Goal: Task Accomplishment & Management: Use online tool/utility

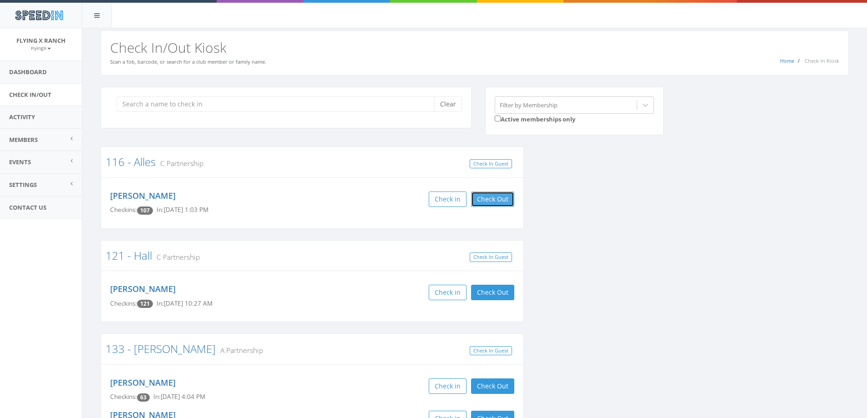
click at [490, 201] on button "Check Out" at bounding box center [492, 199] width 43 height 15
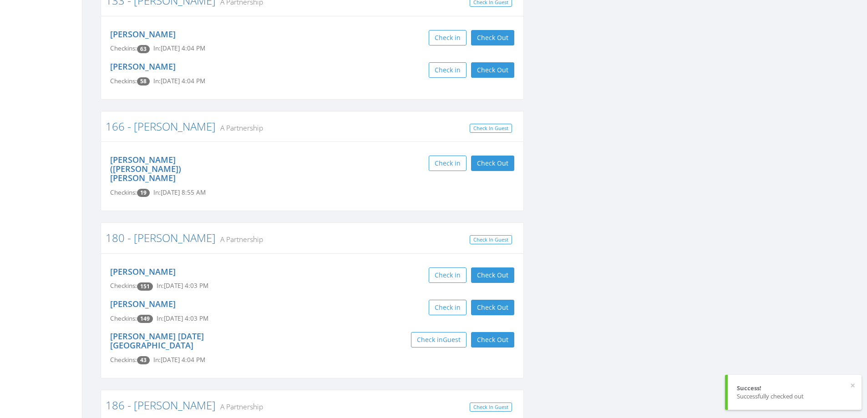
scroll to position [455, 0]
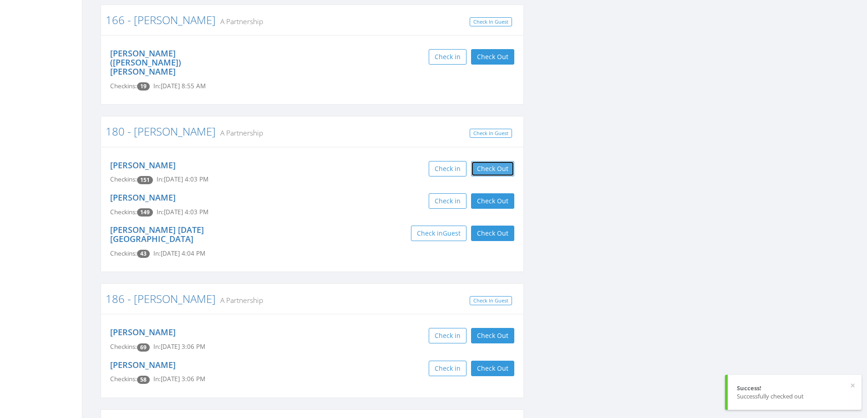
click at [494, 161] on button "Check Out" at bounding box center [492, 168] width 43 height 15
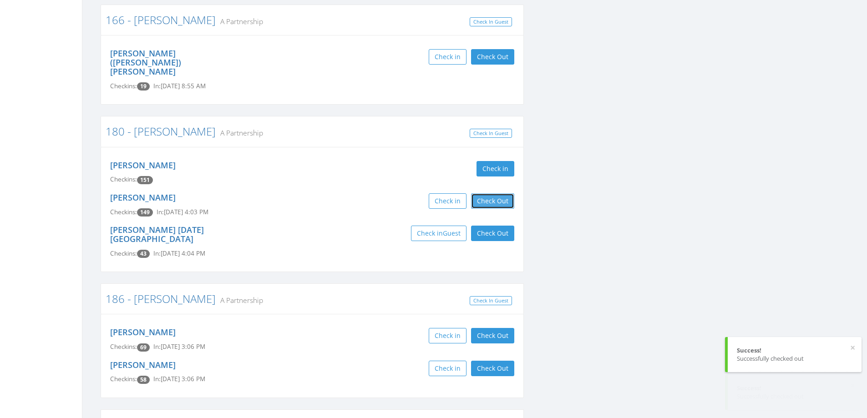
click at [495, 193] on button "Check Out" at bounding box center [492, 200] width 43 height 15
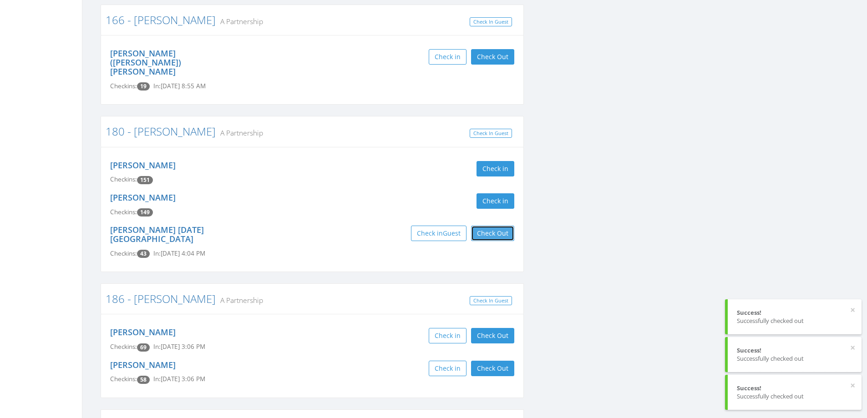
click at [499, 226] on button "Check Out" at bounding box center [492, 233] width 43 height 15
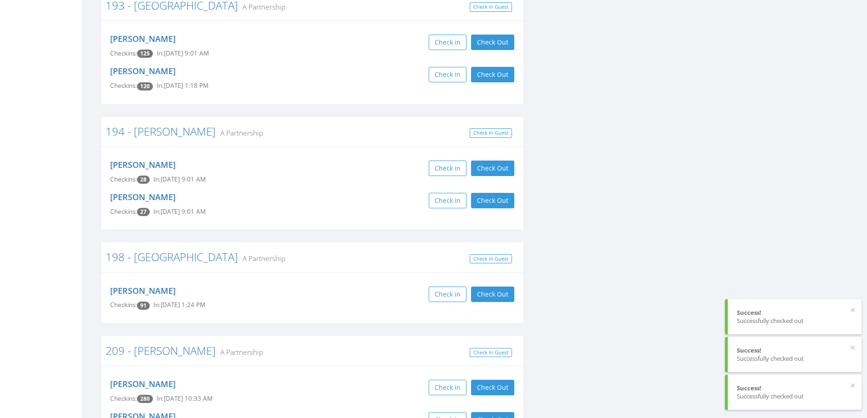
scroll to position [956, 0]
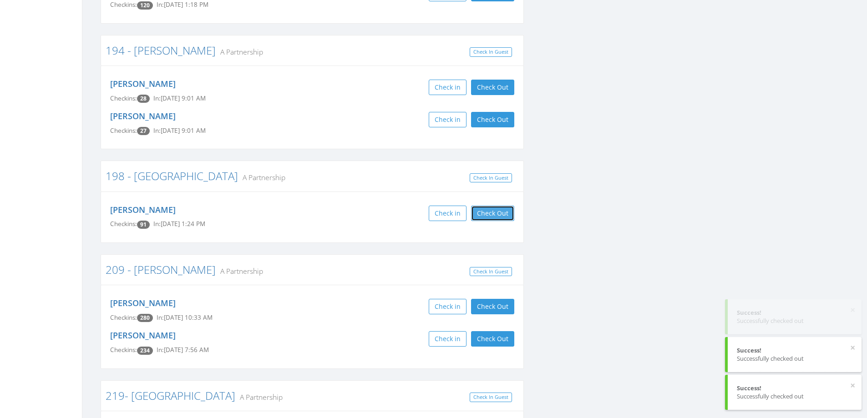
click at [492, 206] on button "Check Out" at bounding box center [492, 213] width 43 height 15
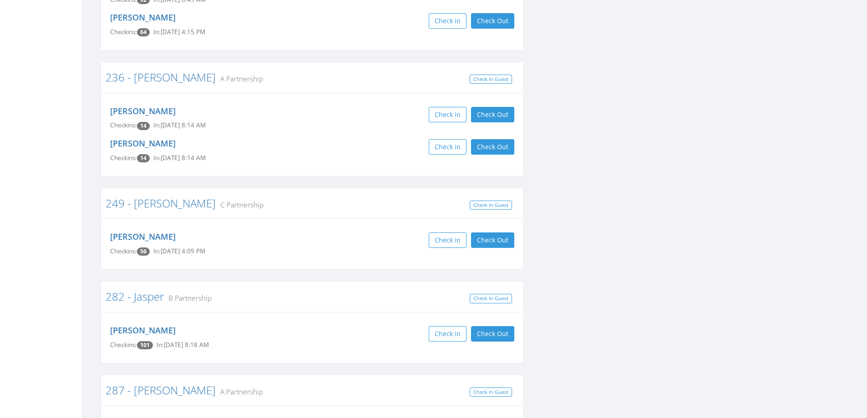
scroll to position [1593, 0]
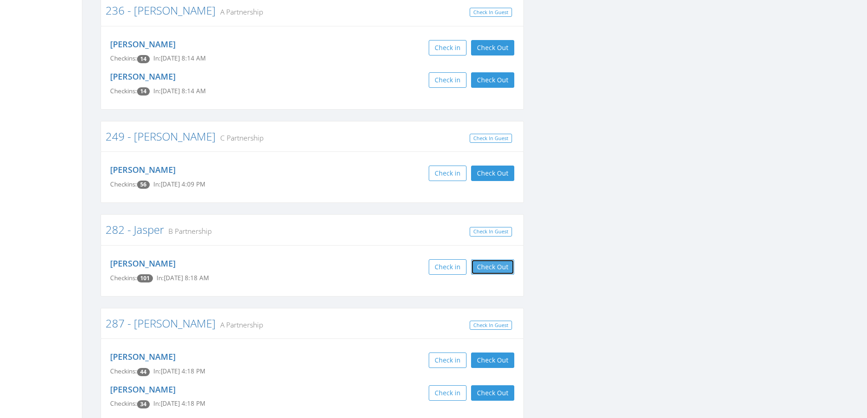
click at [505, 260] on button "Check Out" at bounding box center [492, 267] width 43 height 15
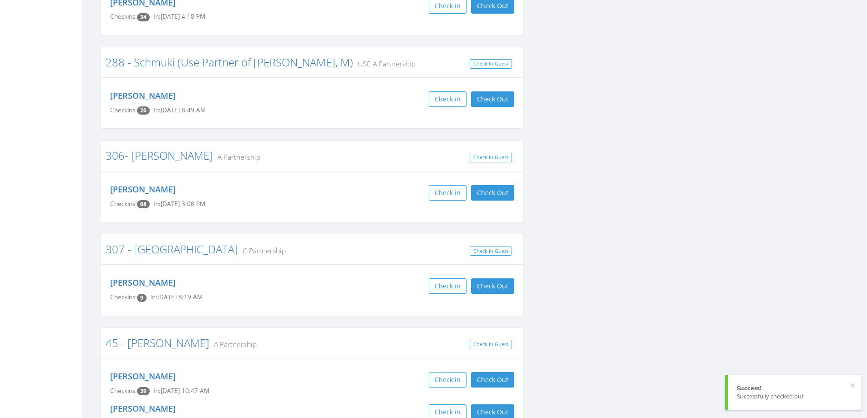
scroll to position [2003, 0]
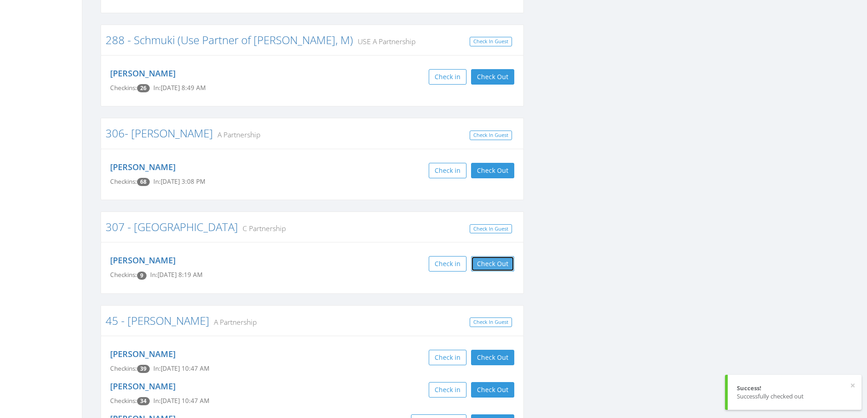
click at [490, 256] on button "Check Out" at bounding box center [492, 263] width 43 height 15
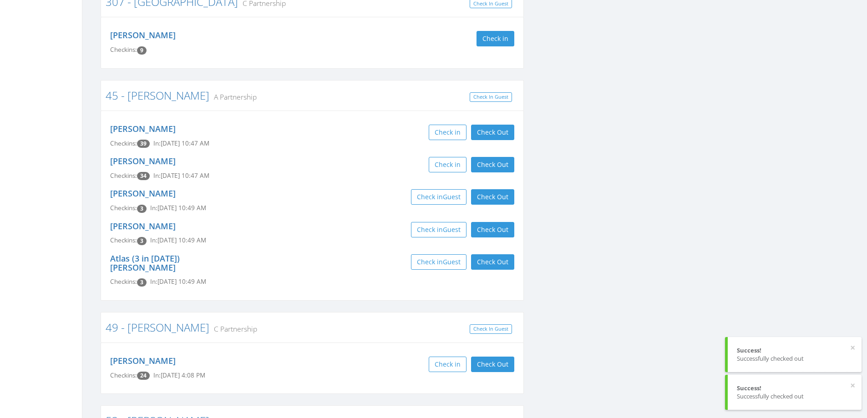
scroll to position [2231, 0]
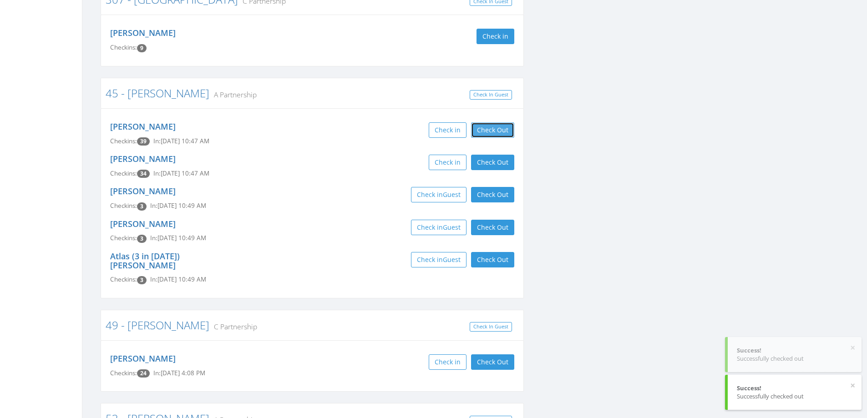
click at [481, 122] on button "Check Out" at bounding box center [492, 129] width 43 height 15
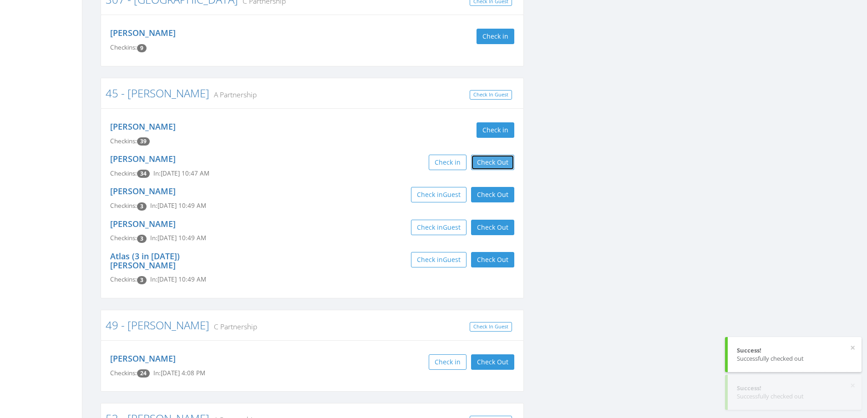
click at [496, 155] on button "Check Out" at bounding box center [492, 162] width 43 height 15
click at [499, 187] on button "Check Out" at bounding box center [492, 194] width 43 height 15
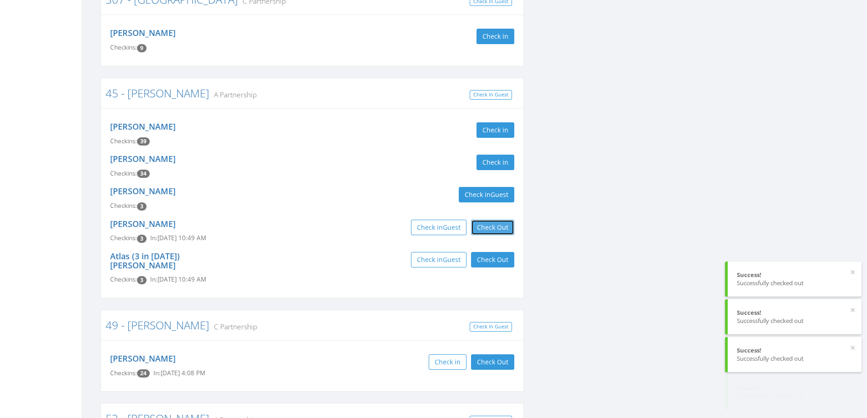
click at [499, 220] on button "Check Out" at bounding box center [492, 227] width 43 height 15
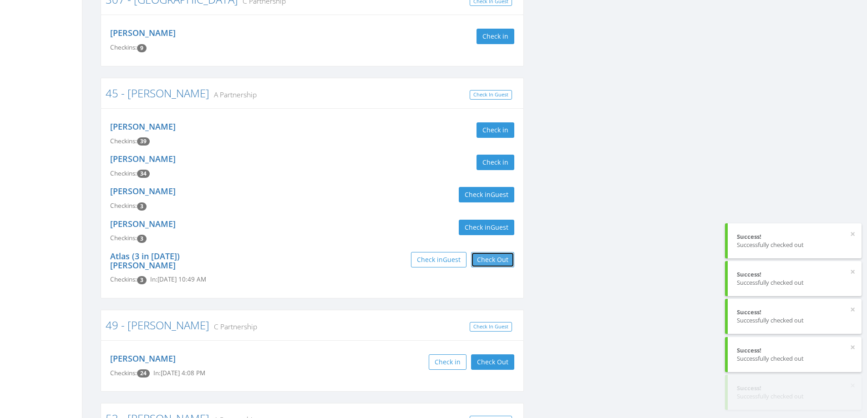
click at [501, 252] on button "Check Out" at bounding box center [492, 259] width 43 height 15
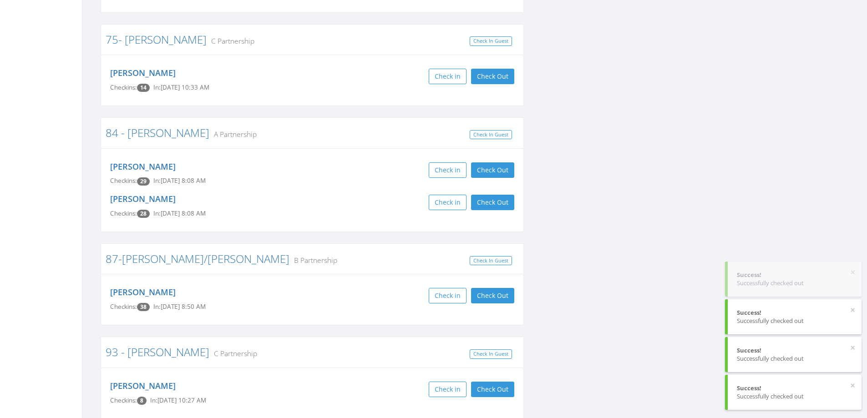
scroll to position [3005, 0]
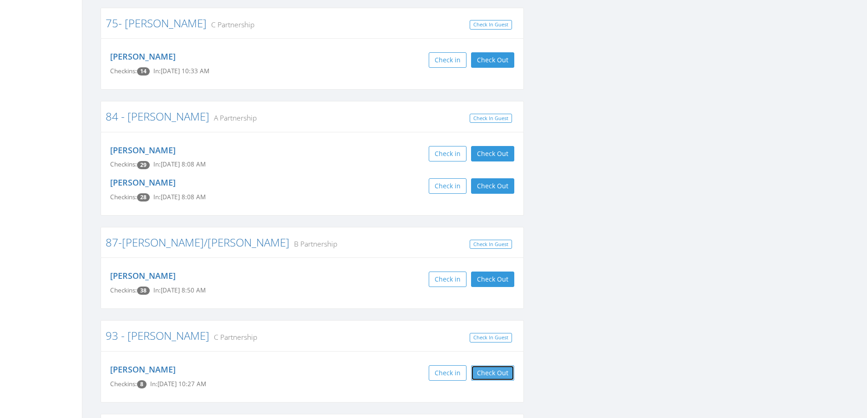
click at [499, 366] on button "Check Out" at bounding box center [492, 373] width 43 height 15
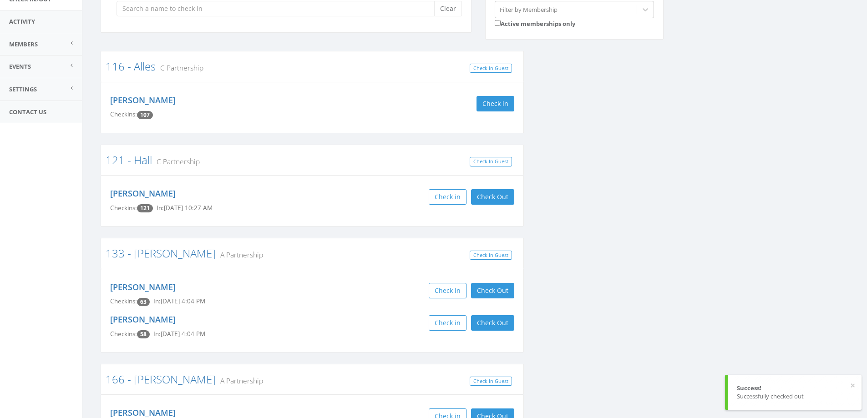
scroll to position [0, 0]
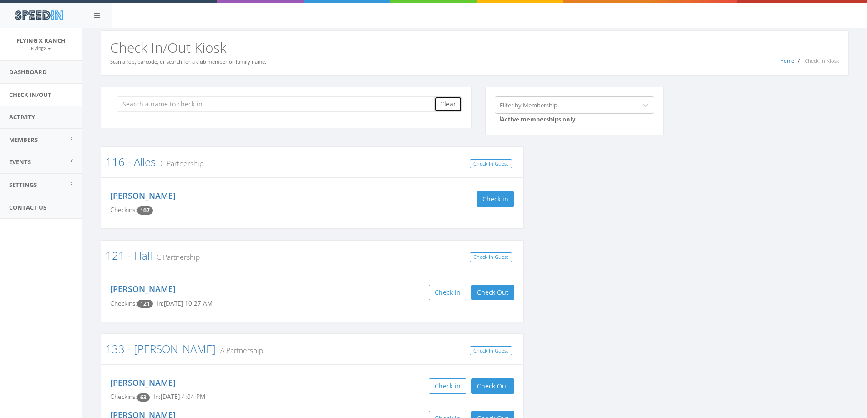
click at [449, 98] on button "Clear" at bounding box center [448, 104] width 28 height 15
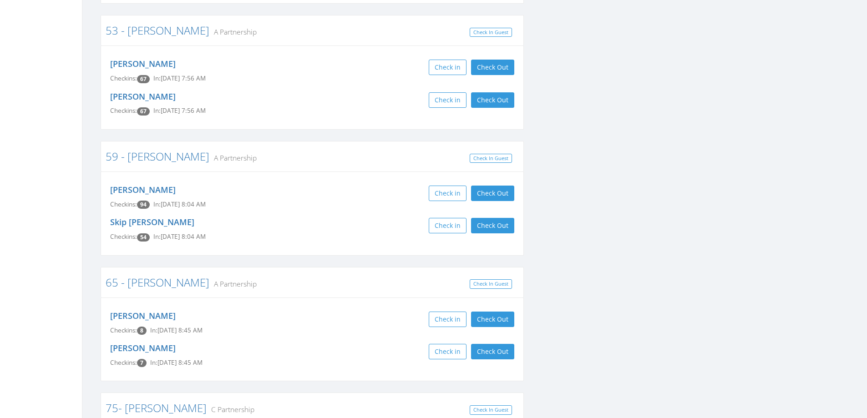
scroll to position [1912, 0]
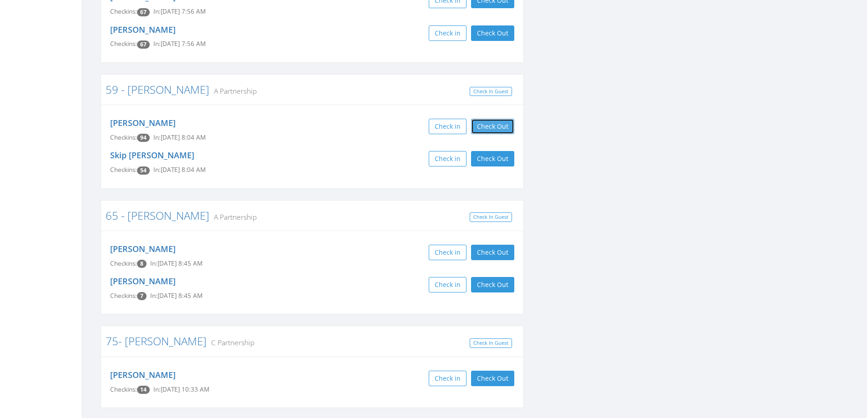
click at [504, 119] on button "Check Out" at bounding box center [492, 126] width 43 height 15
click at [504, 151] on button "Check Out" at bounding box center [492, 158] width 43 height 15
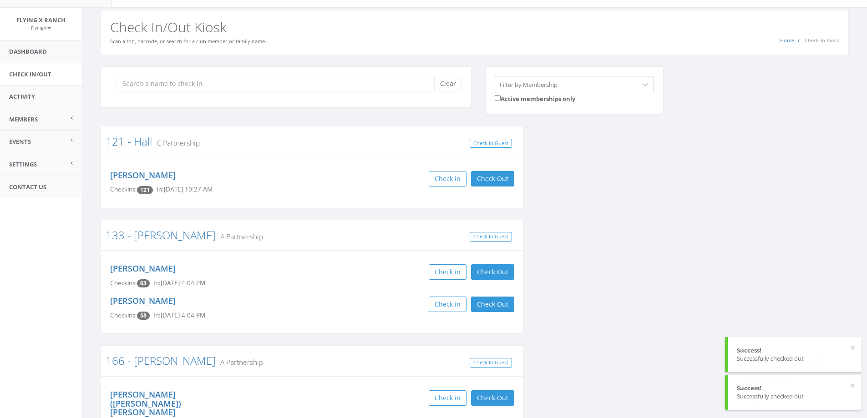
scroll to position [0, 0]
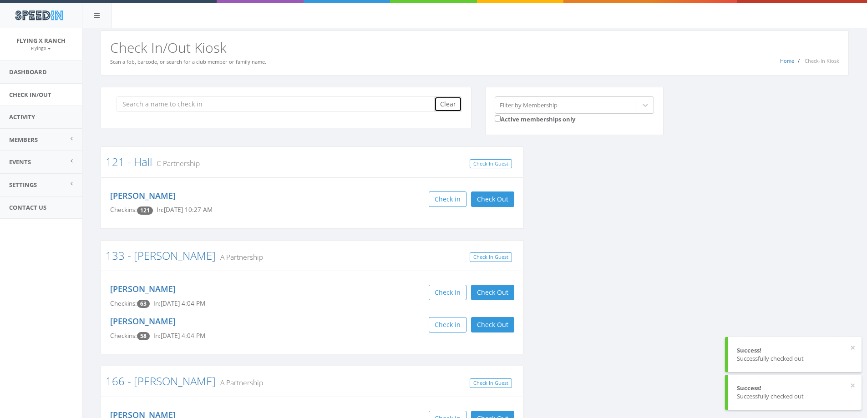
click at [448, 107] on button "Clear" at bounding box center [448, 104] width 28 height 15
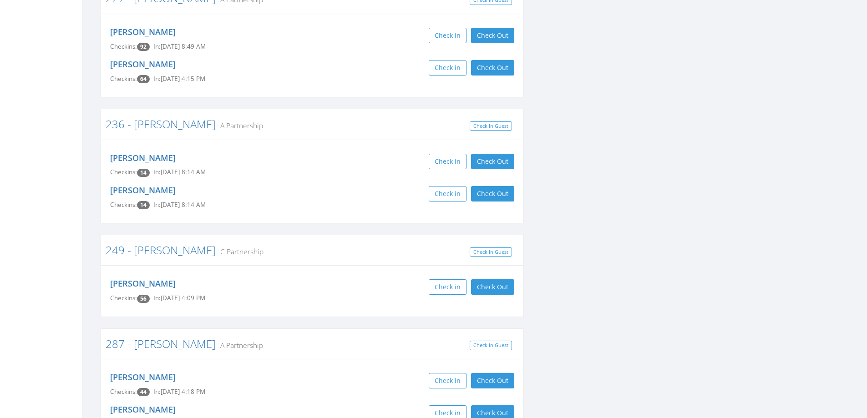
scroll to position [1138, 0]
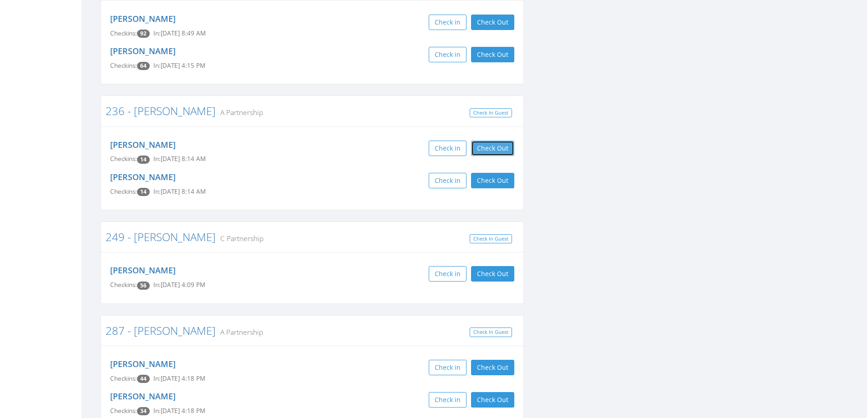
click at [481, 141] on button "Check Out" at bounding box center [492, 148] width 43 height 15
click at [492, 173] on button "Check Out" at bounding box center [492, 180] width 43 height 15
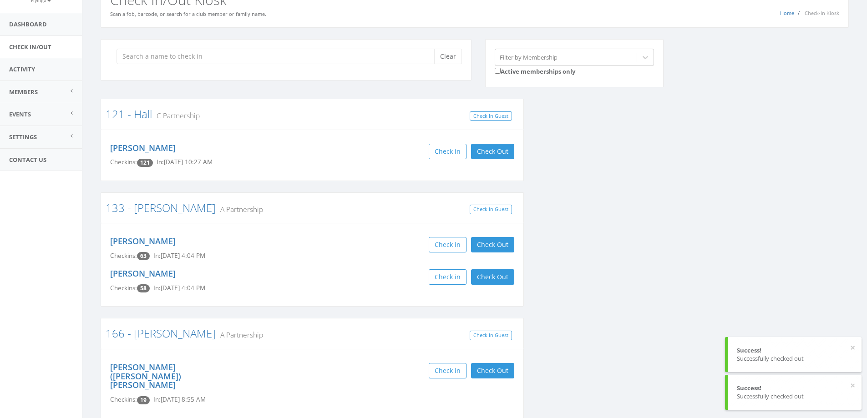
scroll to position [0, 0]
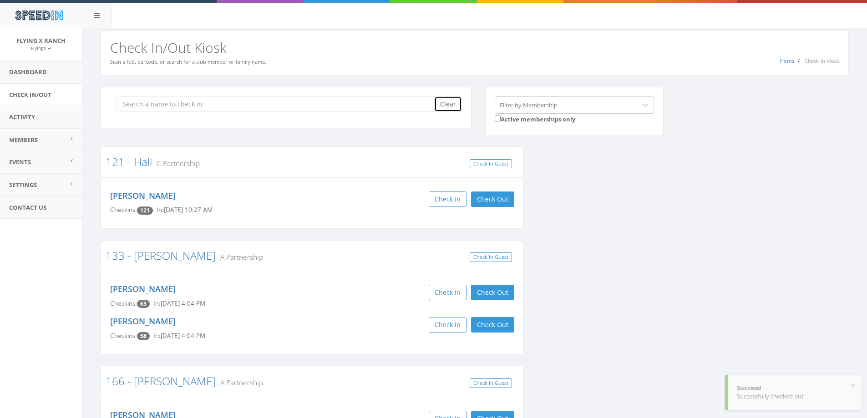
click at [441, 106] on button "Clear" at bounding box center [448, 104] width 28 height 15
click at [24, 70] on link "Dashboard" at bounding box center [41, 72] width 82 height 22
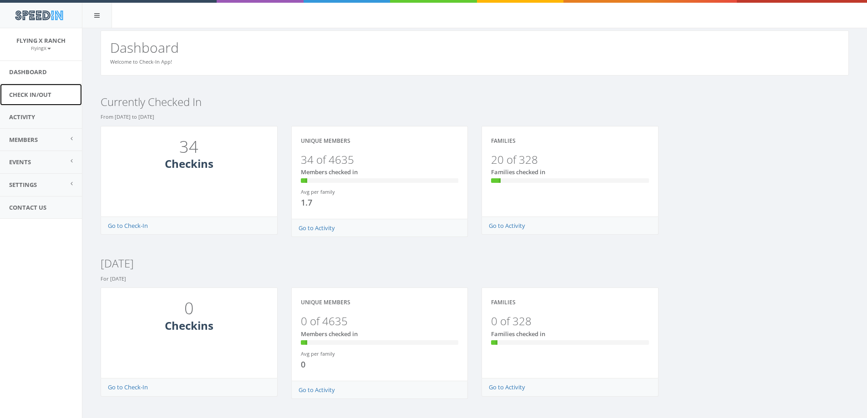
click at [25, 95] on link "Check In/Out" at bounding box center [41, 95] width 82 height 22
